Goal: Transaction & Acquisition: Obtain resource

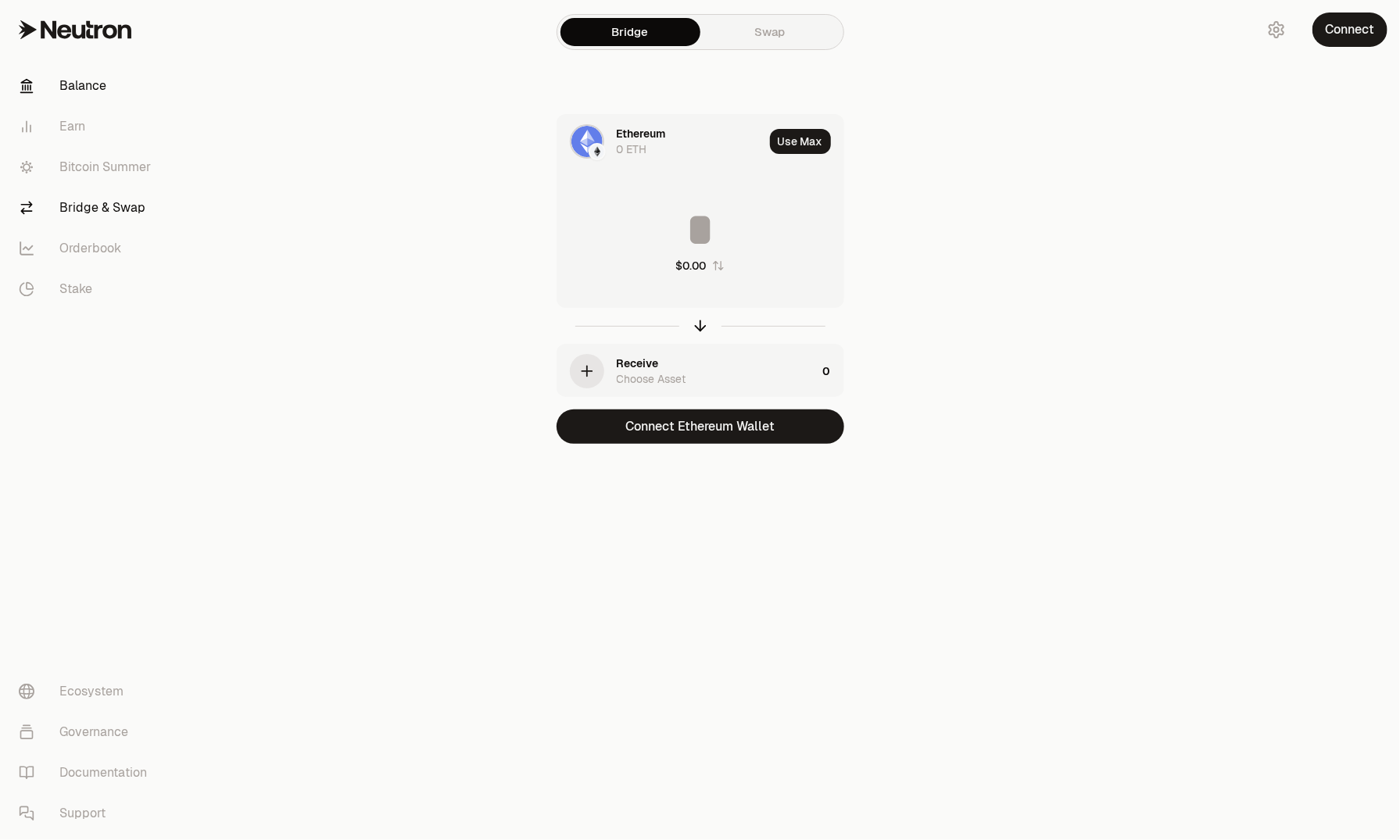
click at [95, 80] on link "Balance" at bounding box center [88, 85] width 162 height 41
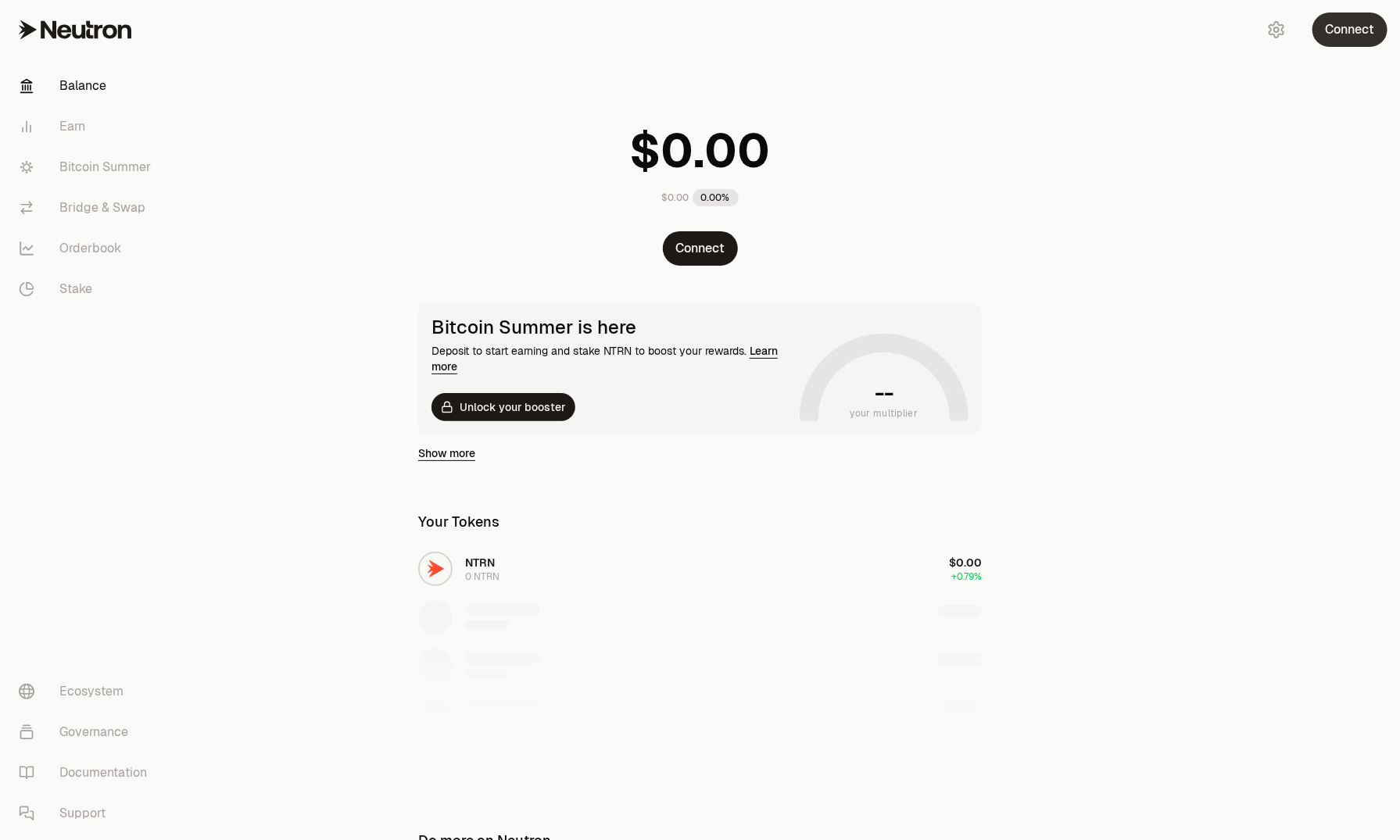
click at [1341, 28] on button "Connect" at bounding box center [1349, 29] width 75 height 34
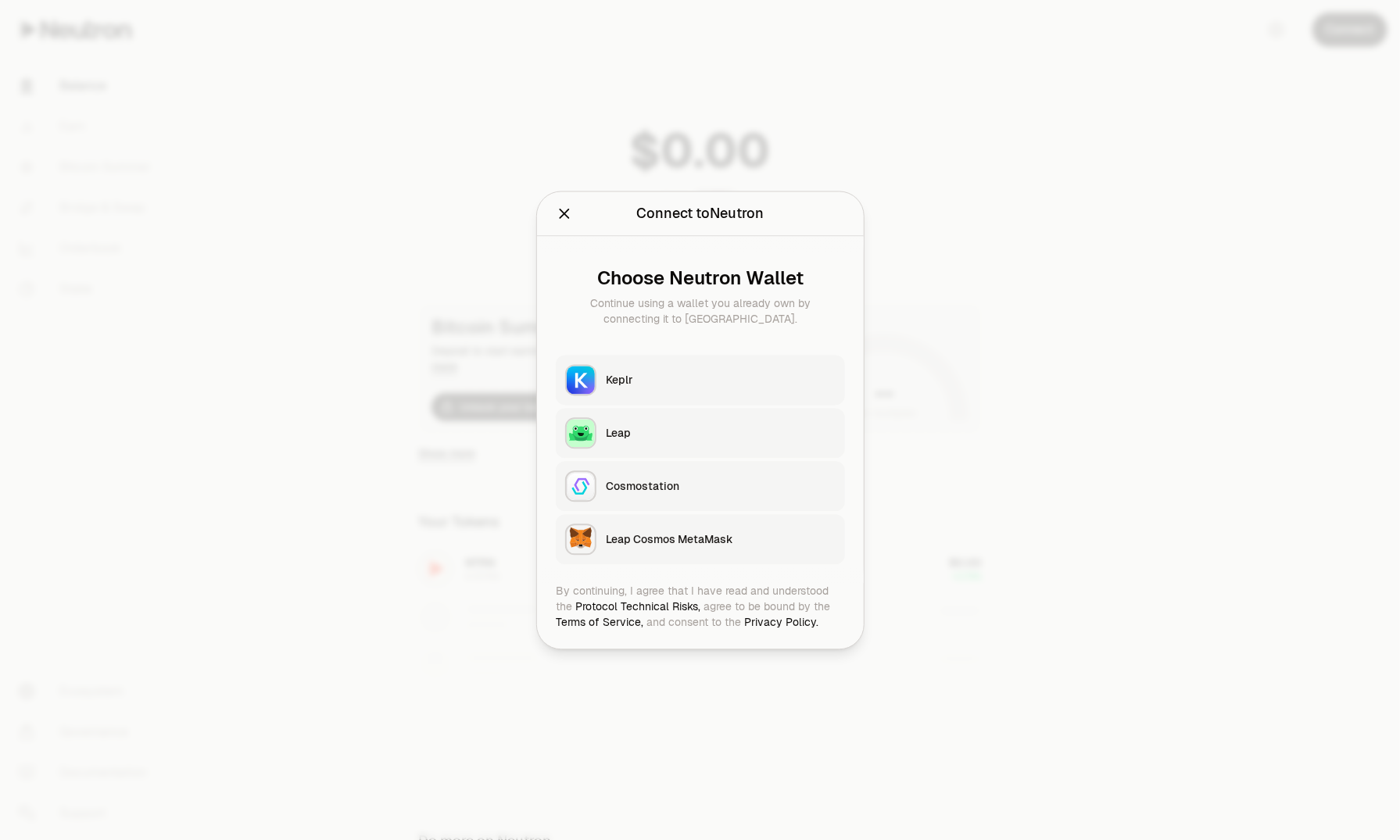
click at [639, 377] on div "Keplr" at bounding box center [720, 379] width 230 height 16
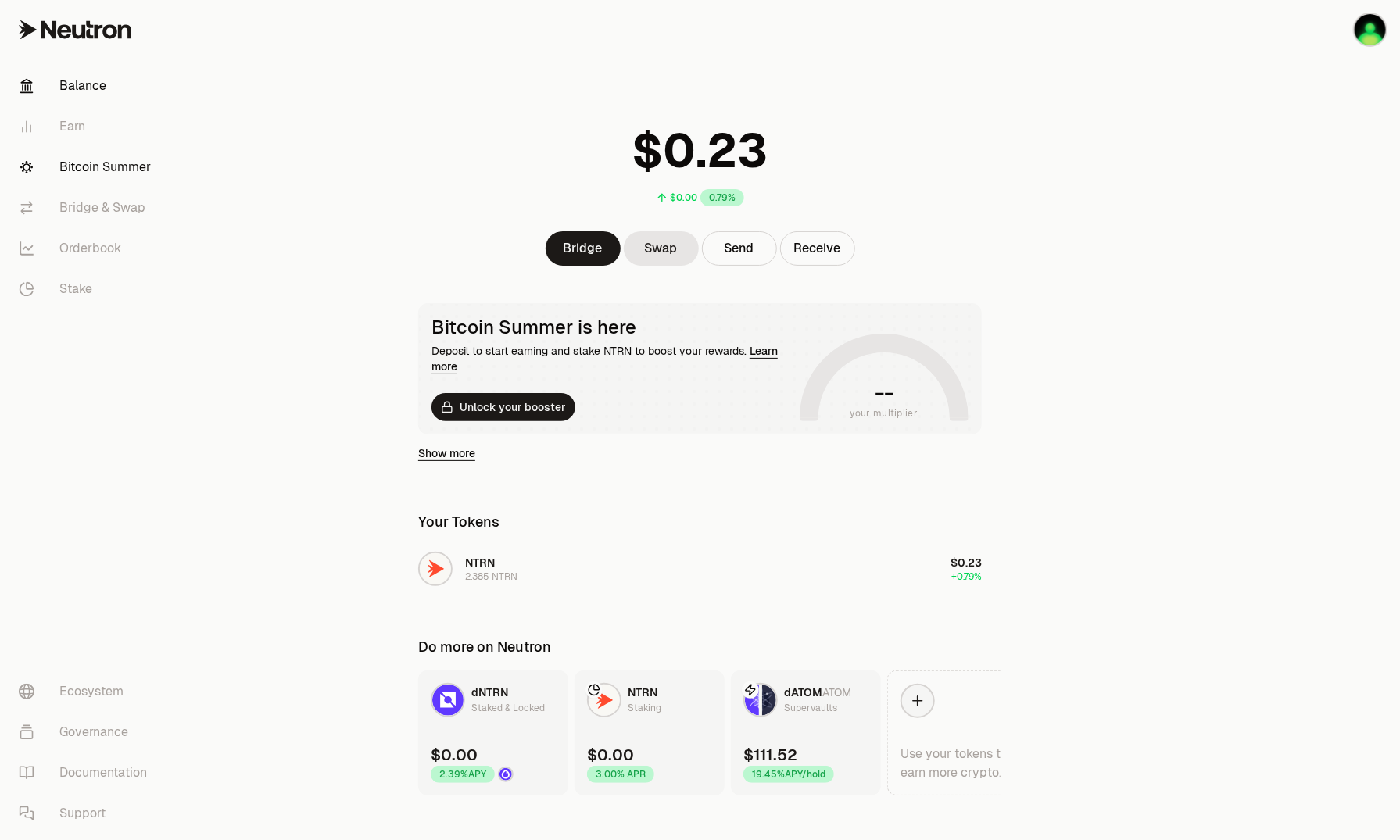
click at [75, 168] on link "Bitcoin Summer" at bounding box center [88, 167] width 162 height 41
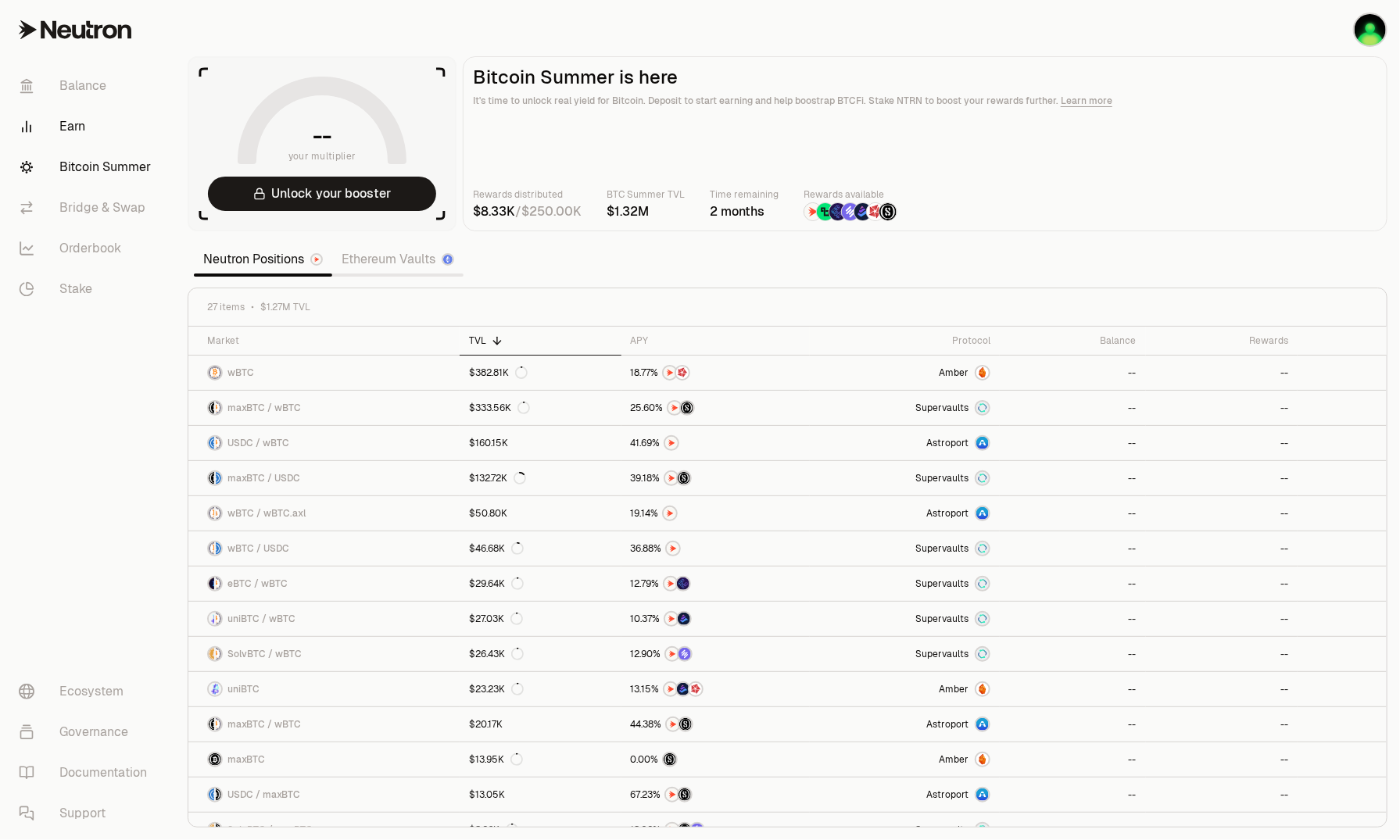
click at [83, 123] on link "Earn" at bounding box center [88, 126] width 162 height 41
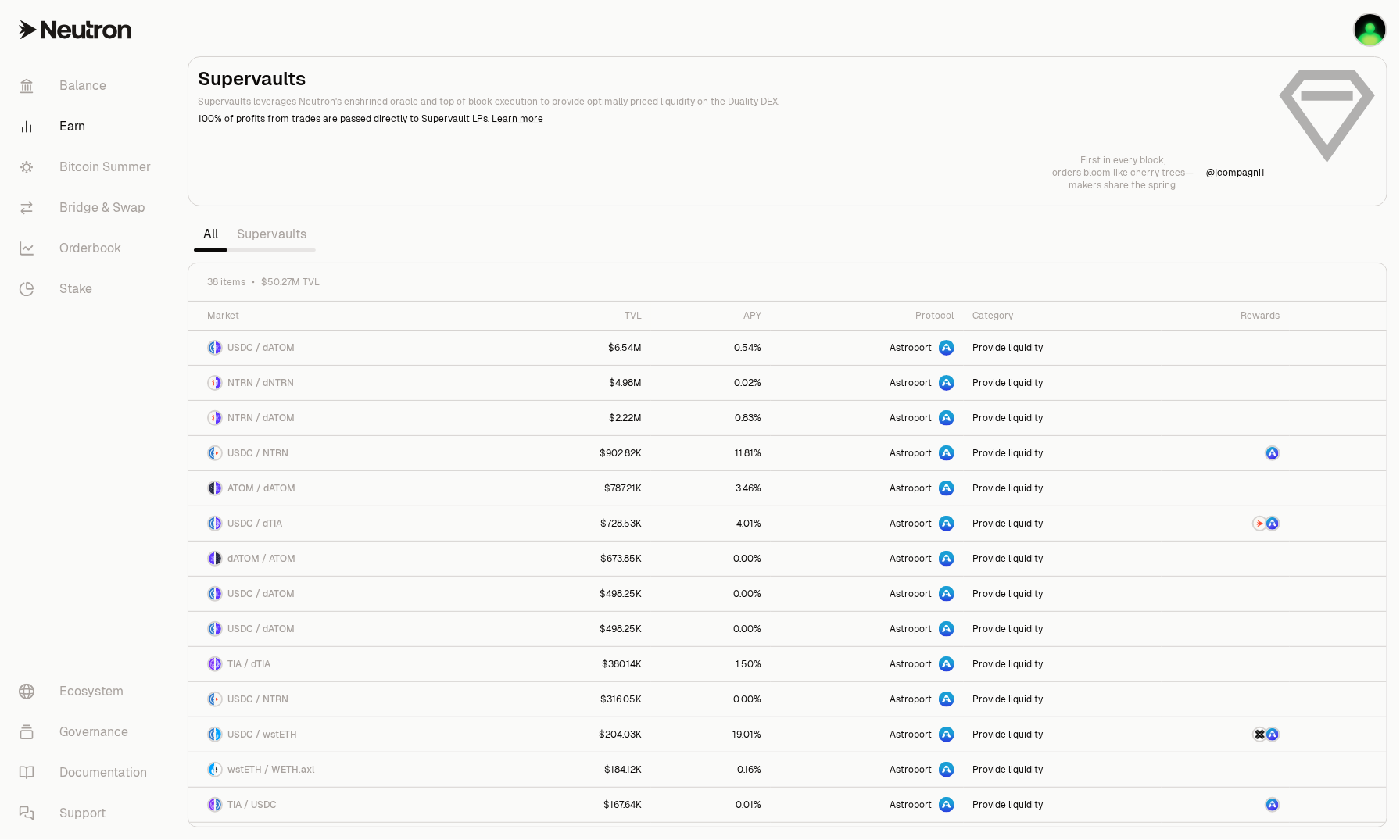
click at [279, 223] on link "Supervaults" at bounding box center [271, 234] width 89 height 31
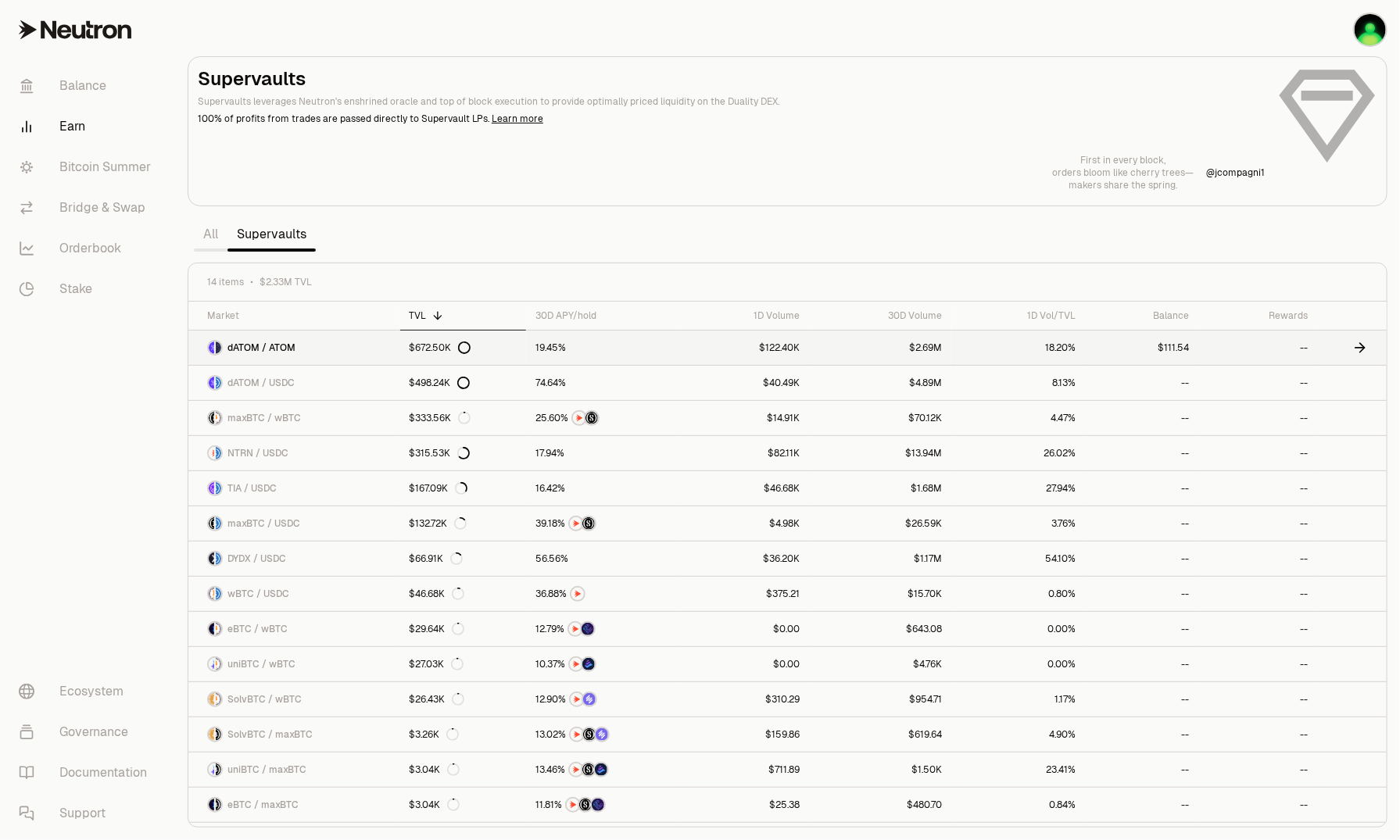
click at [256, 353] on div "dATOM / ATOM" at bounding box center [251, 347] width 89 height 16
